Goal: Task Accomplishment & Management: Manage account settings

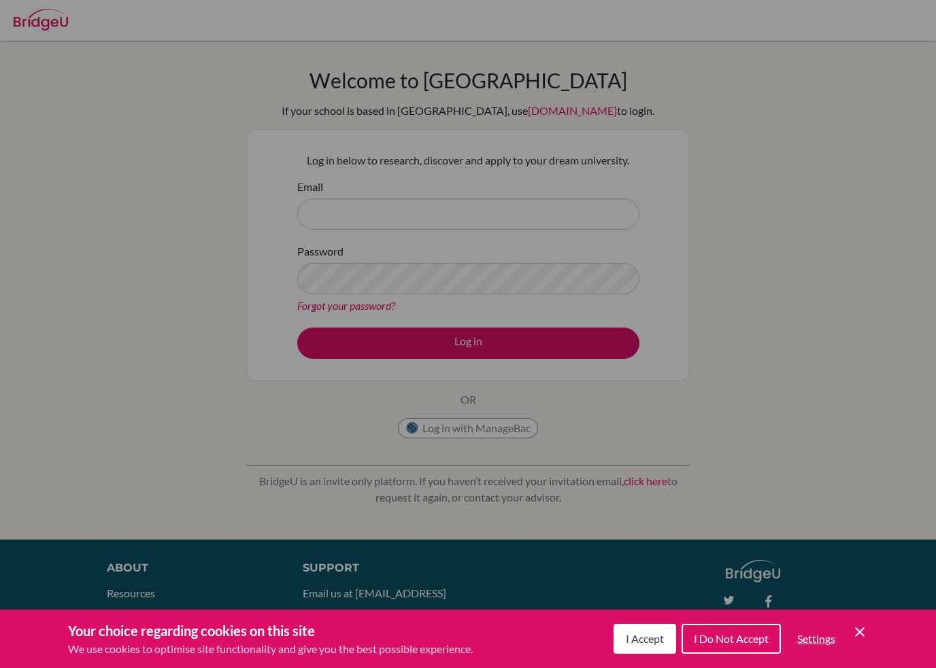
click at [764, 313] on div "Cookie Preferences" at bounding box center [468, 334] width 936 height 668
click at [475, 209] on div "Cookie Preferences" at bounding box center [468, 334] width 936 height 668
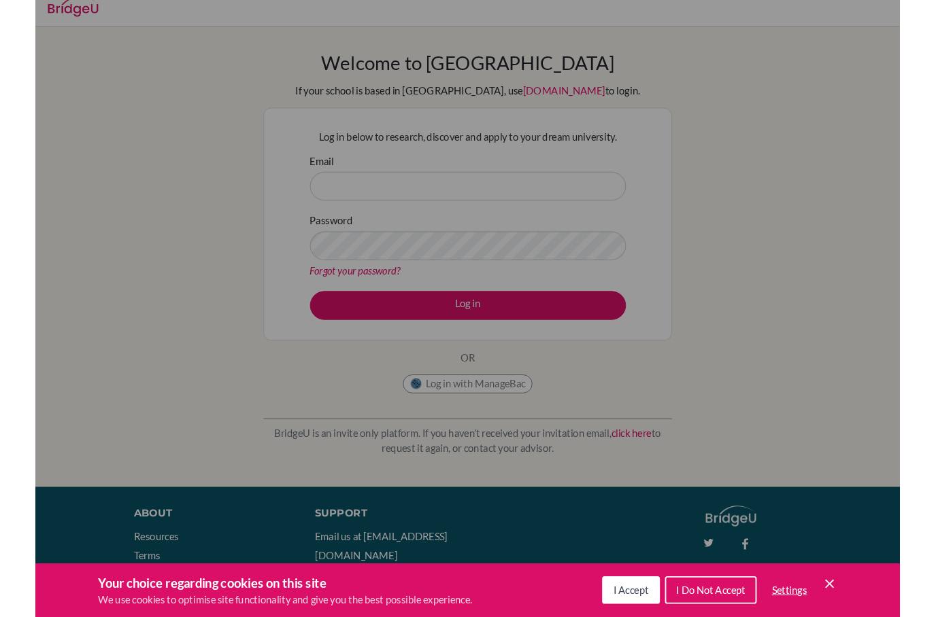
scroll to position [9, 0]
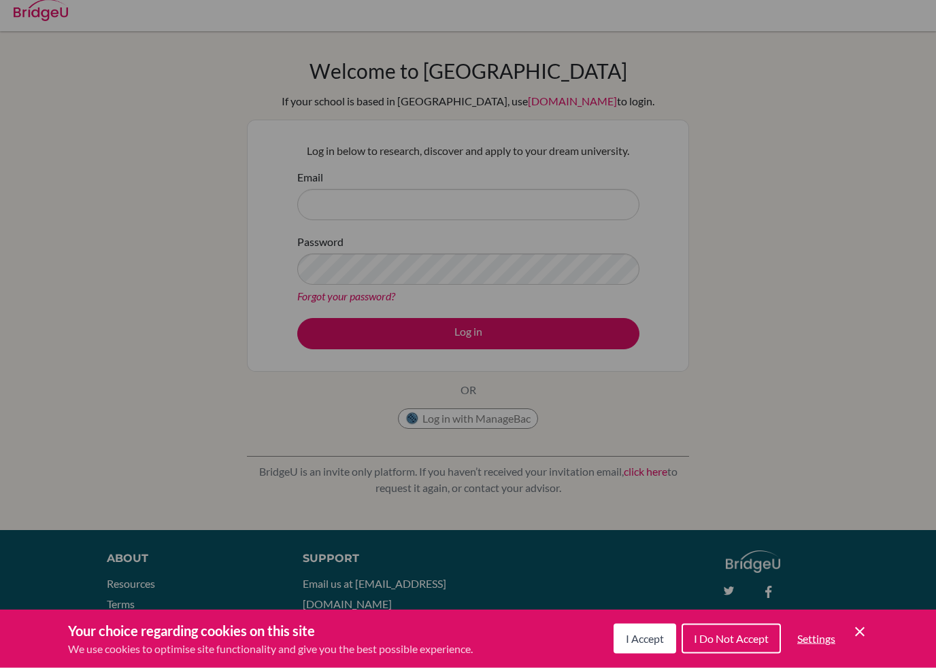
click at [754, 545] on div "Cookie Preferences" at bounding box center [468, 334] width 936 height 668
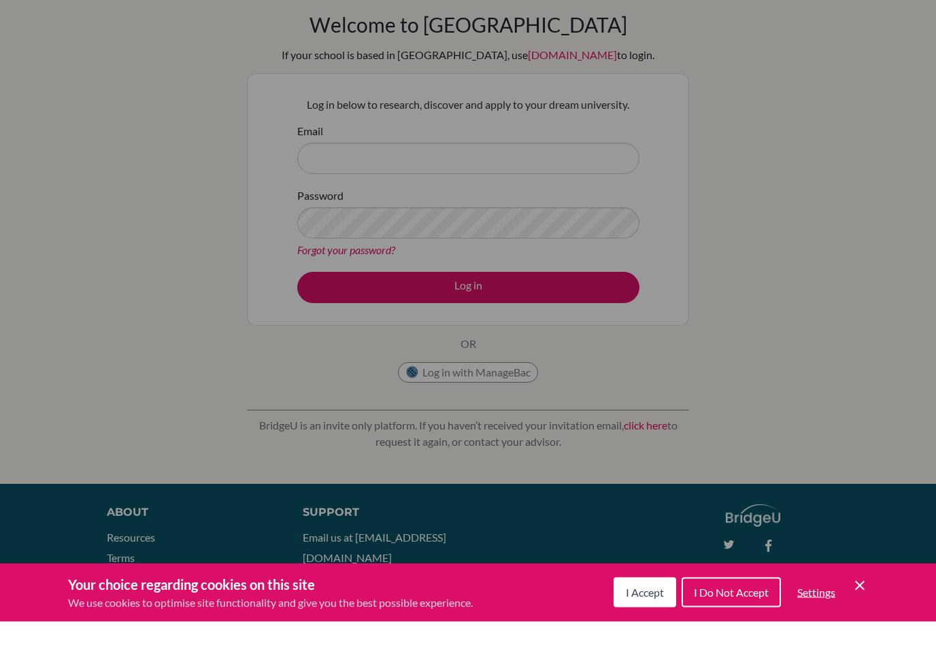
click at [743, 624] on button "I Do Not Accept" at bounding box center [730, 639] width 99 height 30
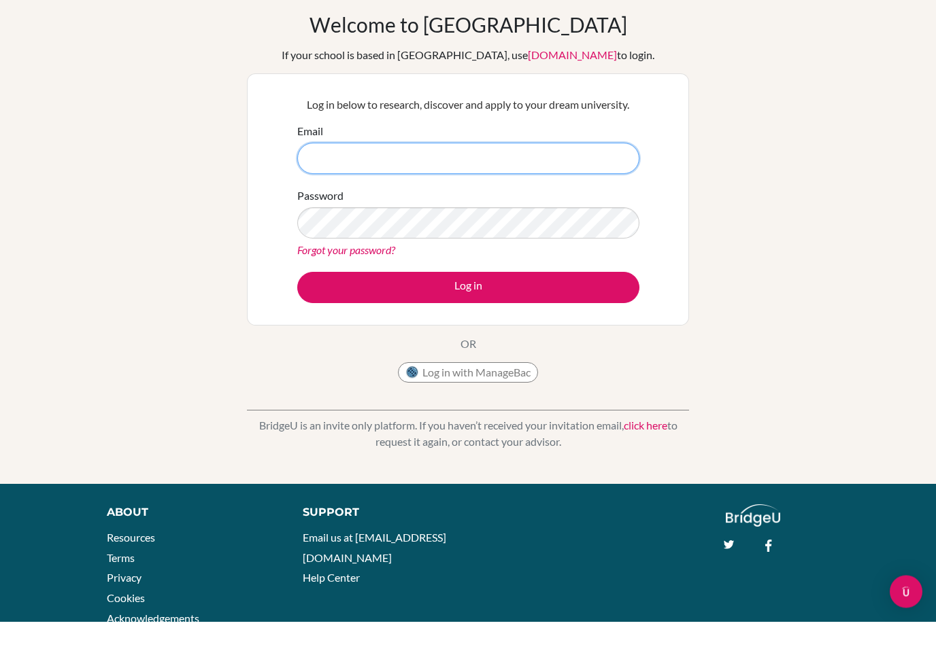
click at [439, 190] on input "Email" at bounding box center [468, 205] width 342 height 31
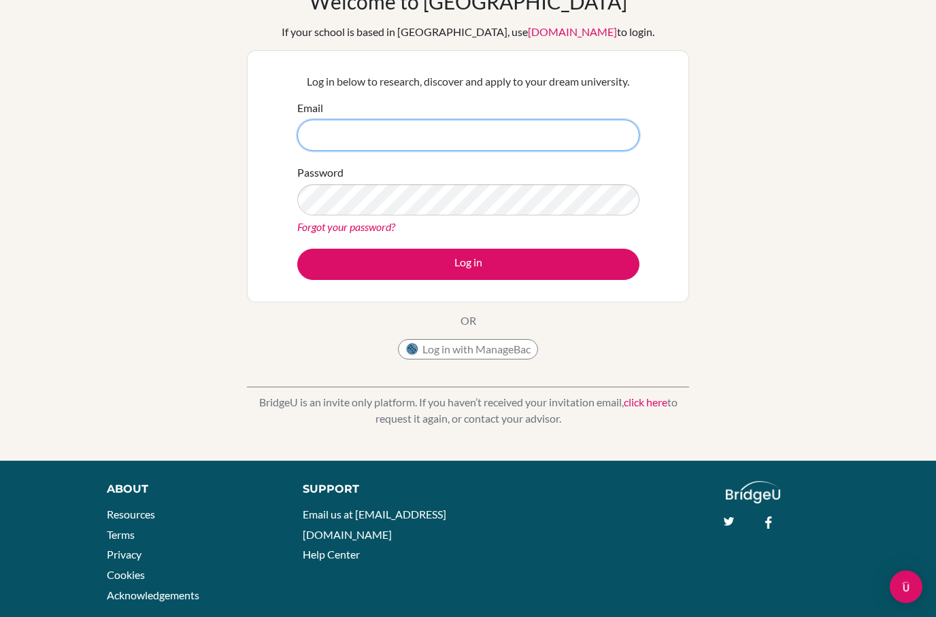
scroll to position [79, 0]
click at [386, 222] on link "Forgot your password?" at bounding box center [346, 226] width 98 height 13
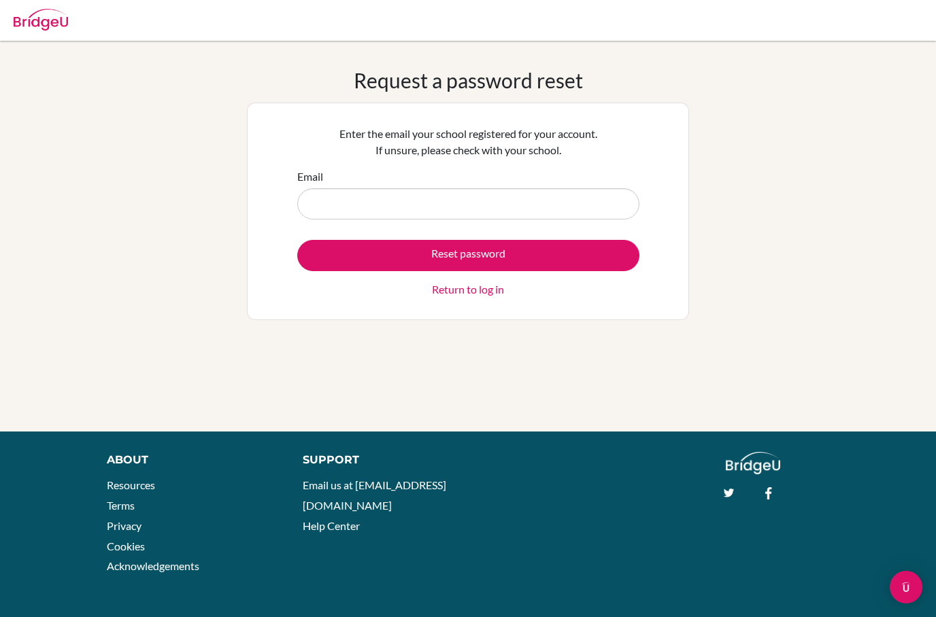
click at [500, 194] on input "Email" at bounding box center [468, 203] width 342 height 31
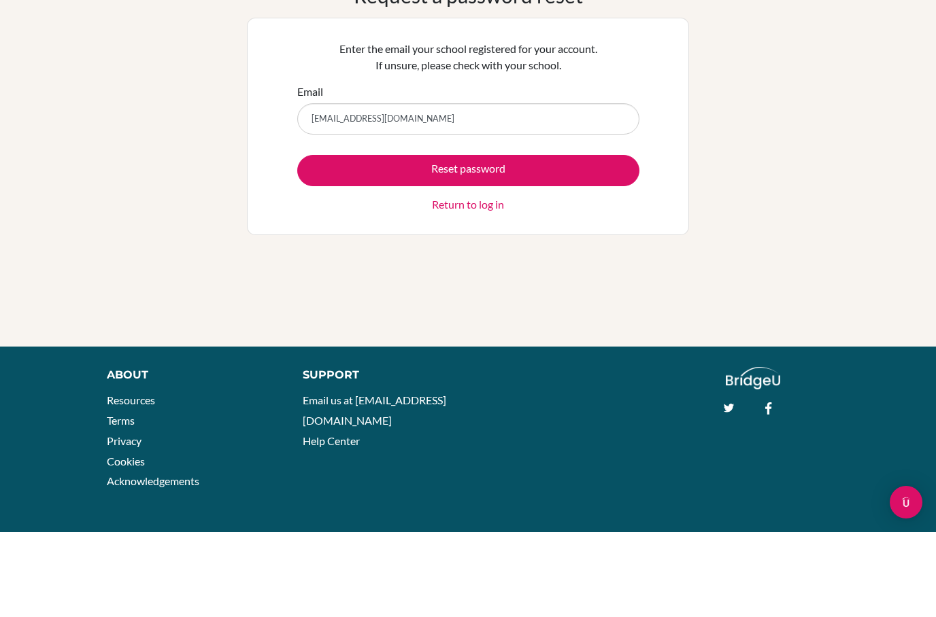
type input "[EMAIL_ADDRESS][DOMAIN_NAME]"
click at [575, 240] on button "Reset password" at bounding box center [468, 255] width 342 height 31
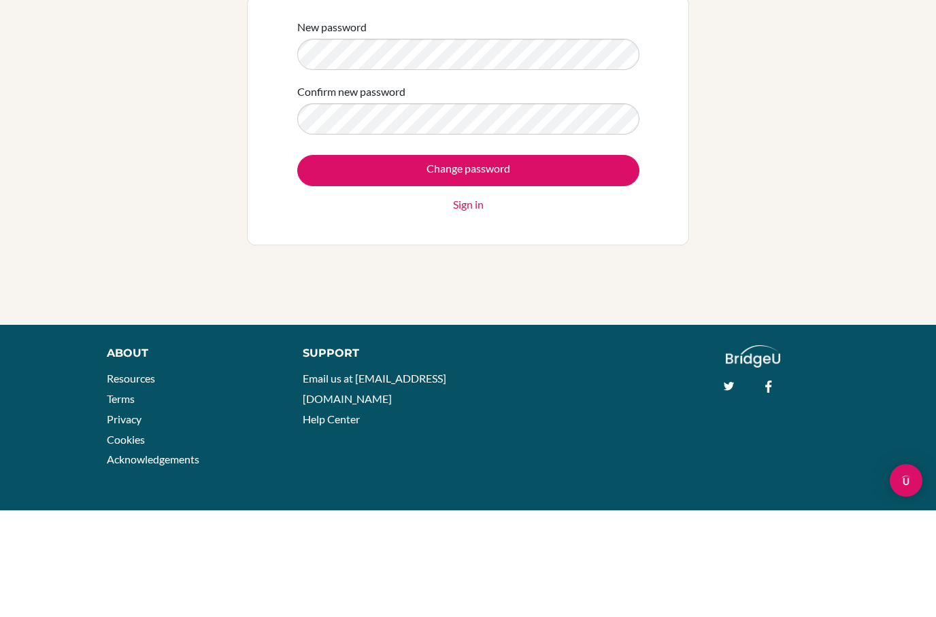
click at [563, 262] on input "Change password" at bounding box center [468, 277] width 342 height 31
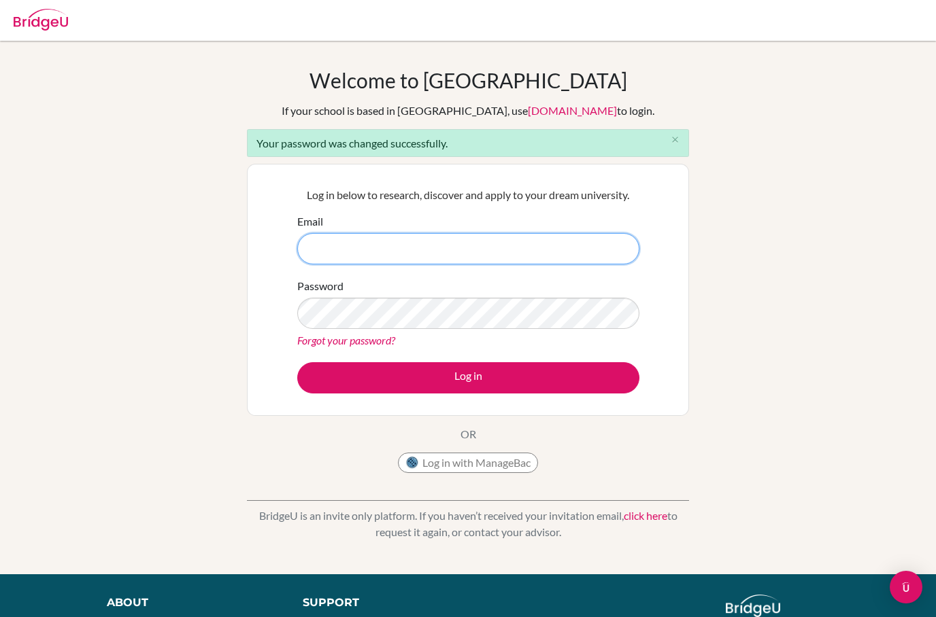
click at [526, 243] on input "Email" at bounding box center [468, 248] width 342 height 31
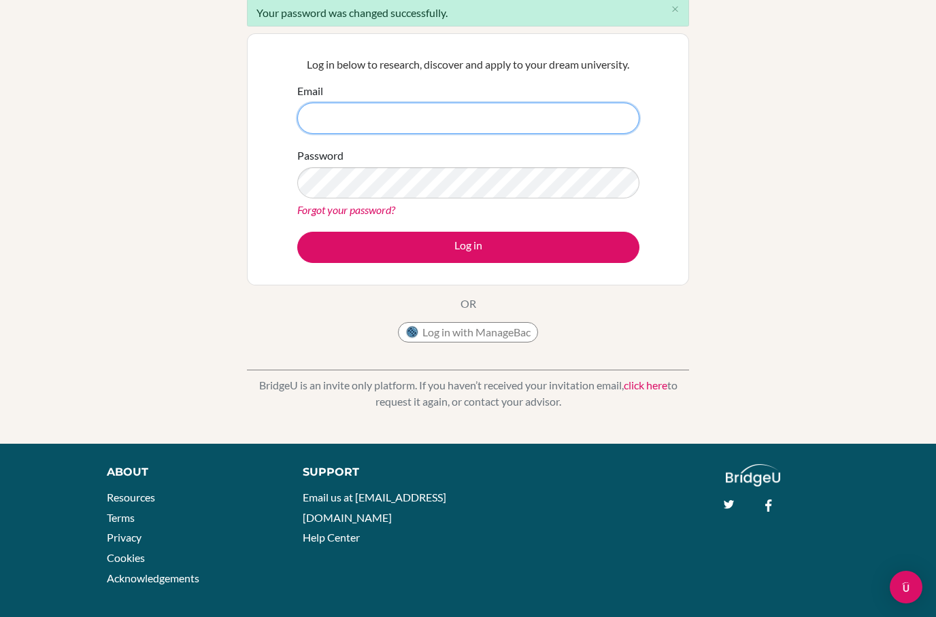
click at [537, 129] on input "Email" at bounding box center [468, 118] width 342 height 31
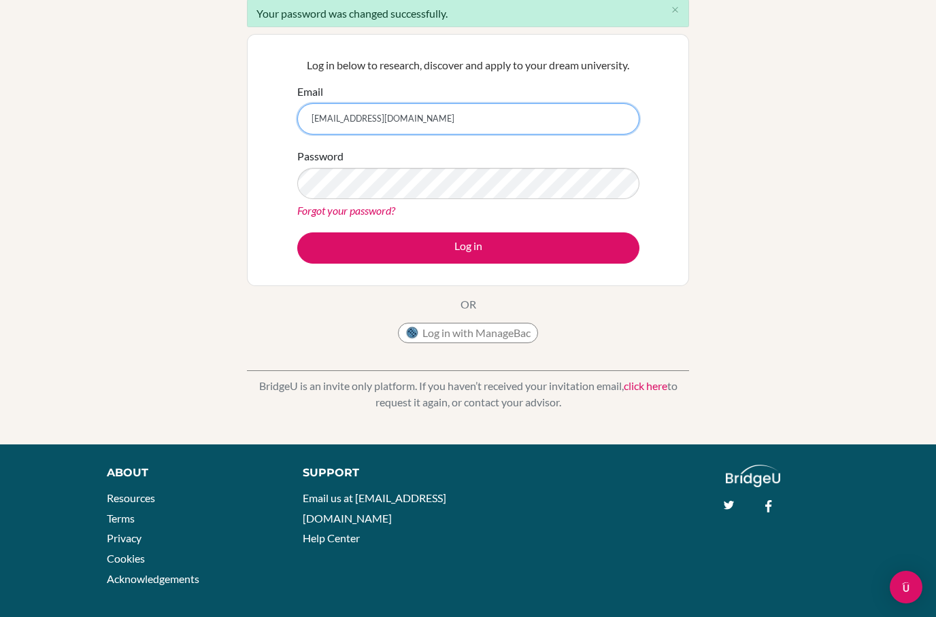
type input "[EMAIL_ADDRESS][DOMAIN_NAME]"
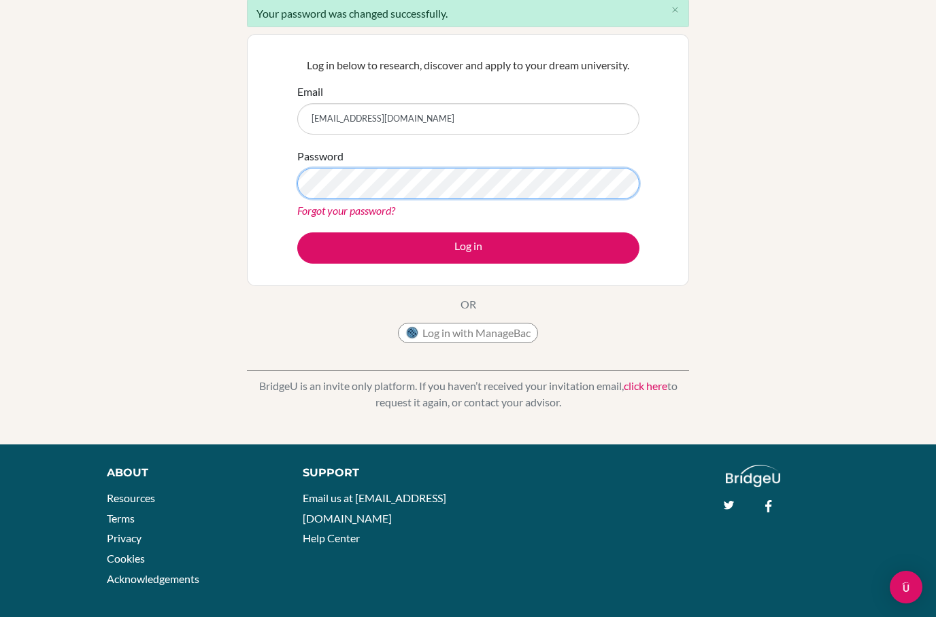
click at [468, 247] on button "Log in" at bounding box center [468, 248] width 342 height 31
